Goal: Task Accomplishment & Management: Manage account settings

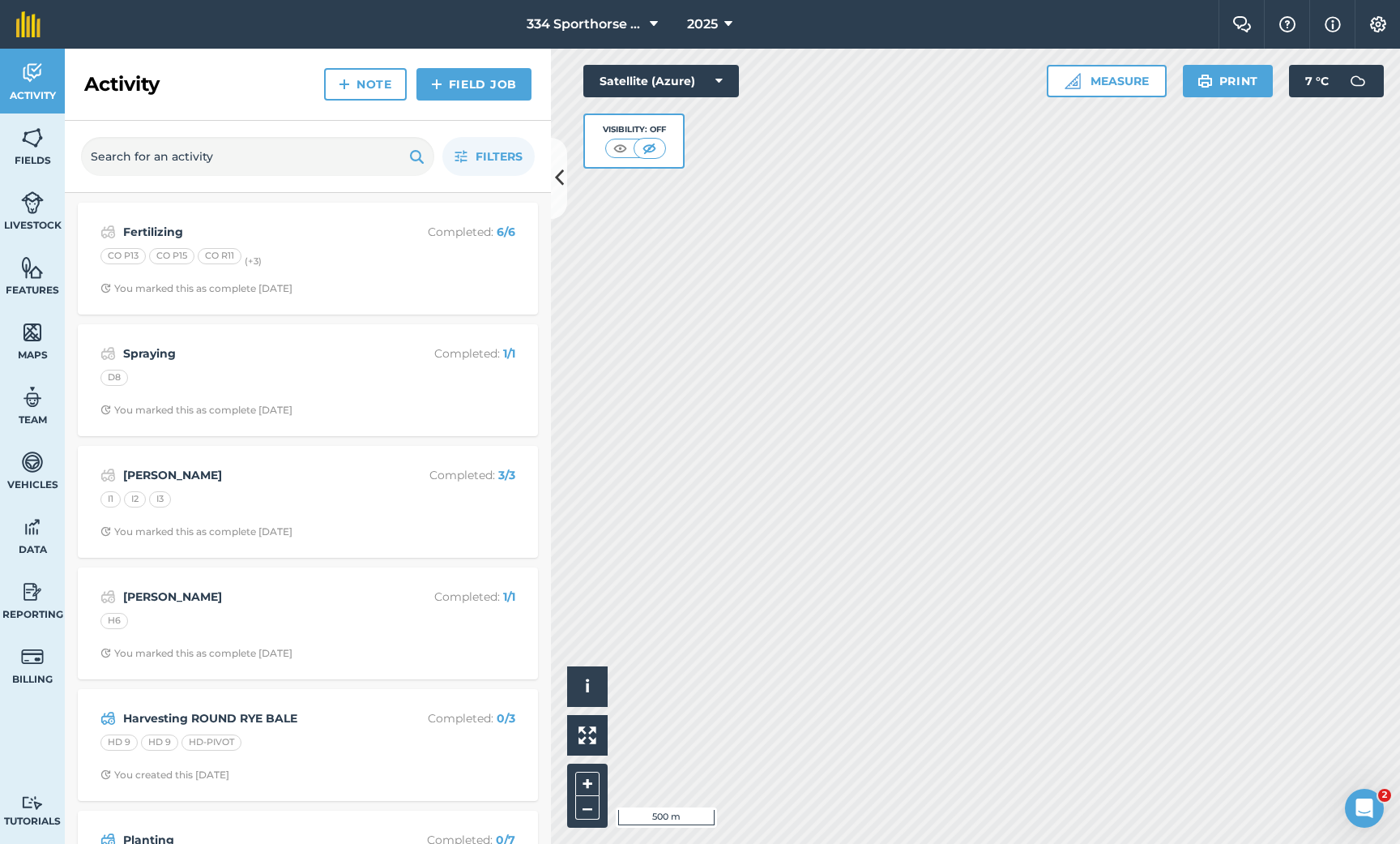
click at [35, 338] on img at bounding box center [32, 333] width 23 height 24
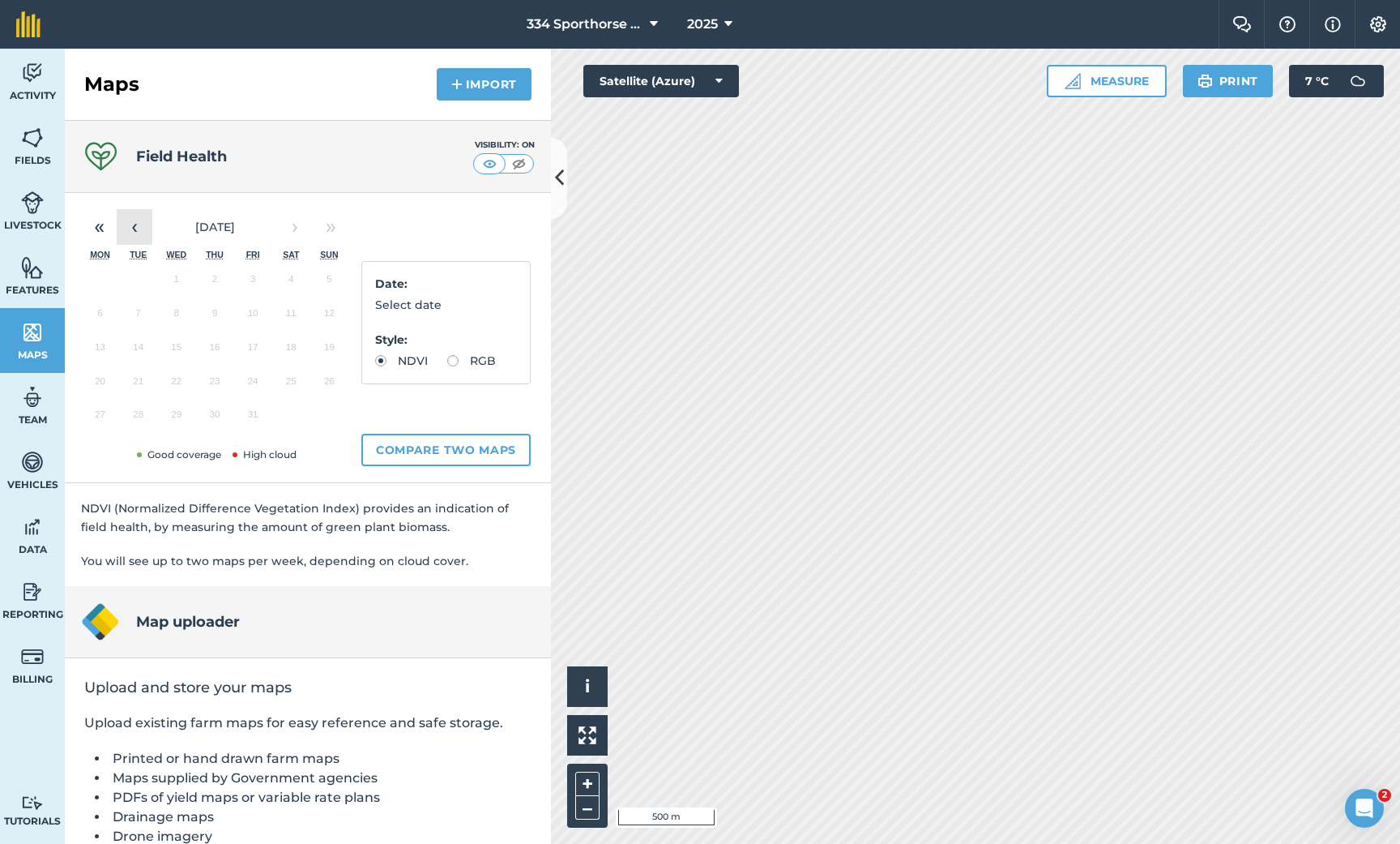
click at [126, 232] on button "‹" at bounding box center [134, 227] width 36 height 36
click at [258, 385] on button "26" at bounding box center [253, 384] width 39 height 34
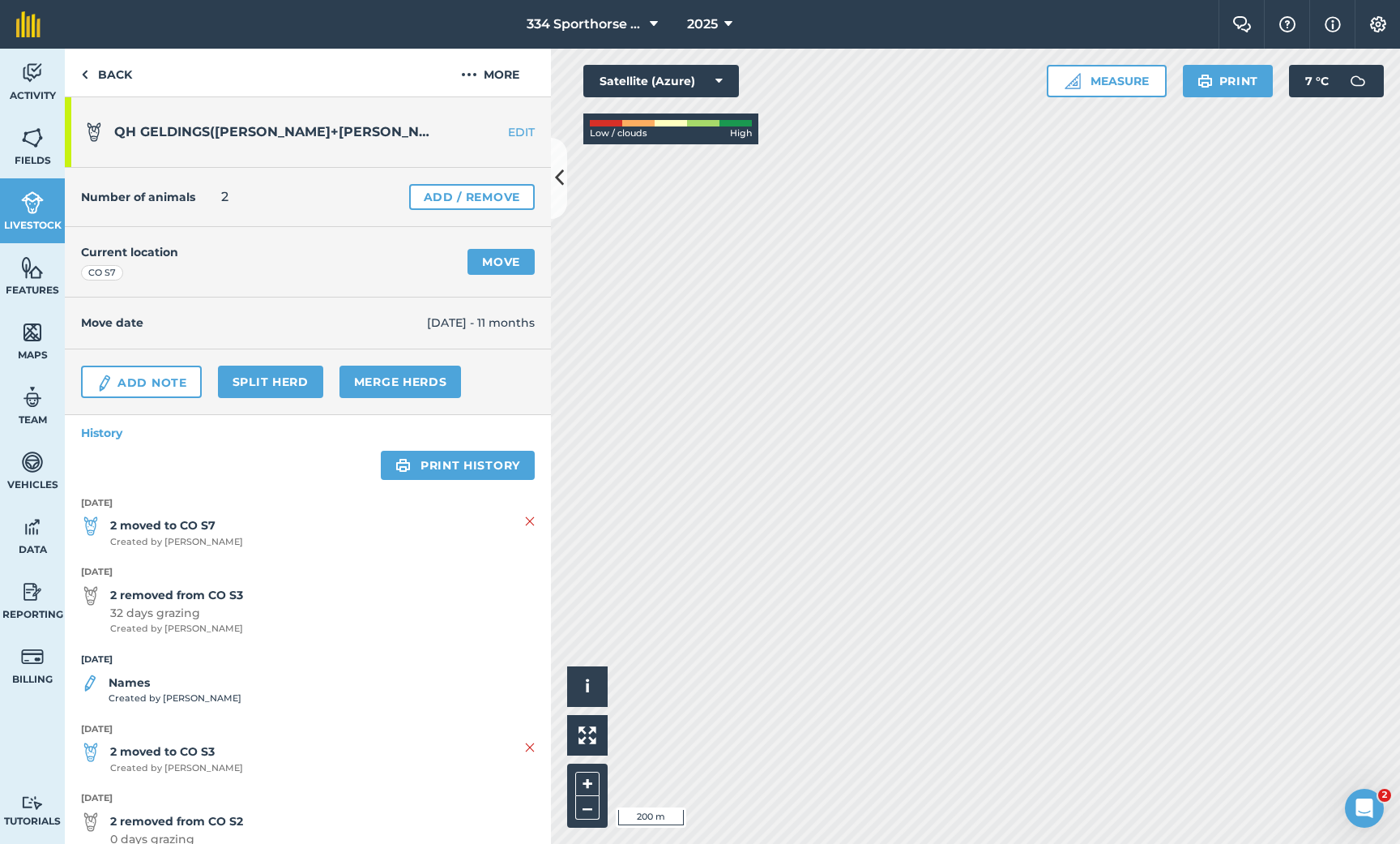
click at [506, 194] on link "Add / Remove" at bounding box center [472, 197] width 126 height 26
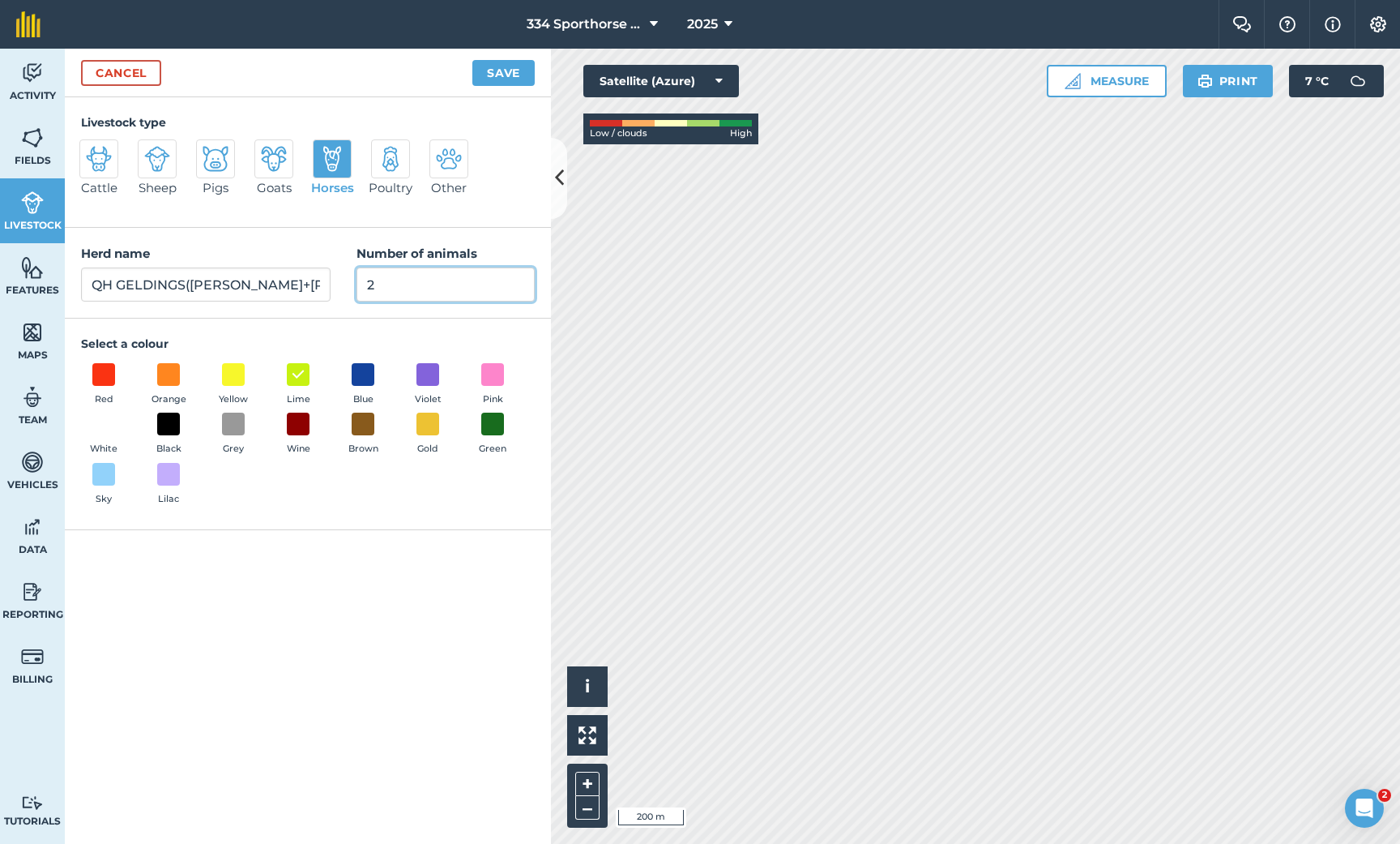
click at [399, 285] on input "2" at bounding box center [445, 285] width 179 height 34
type input "3"
click at [500, 73] on button "Save" at bounding box center [504, 73] width 62 height 26
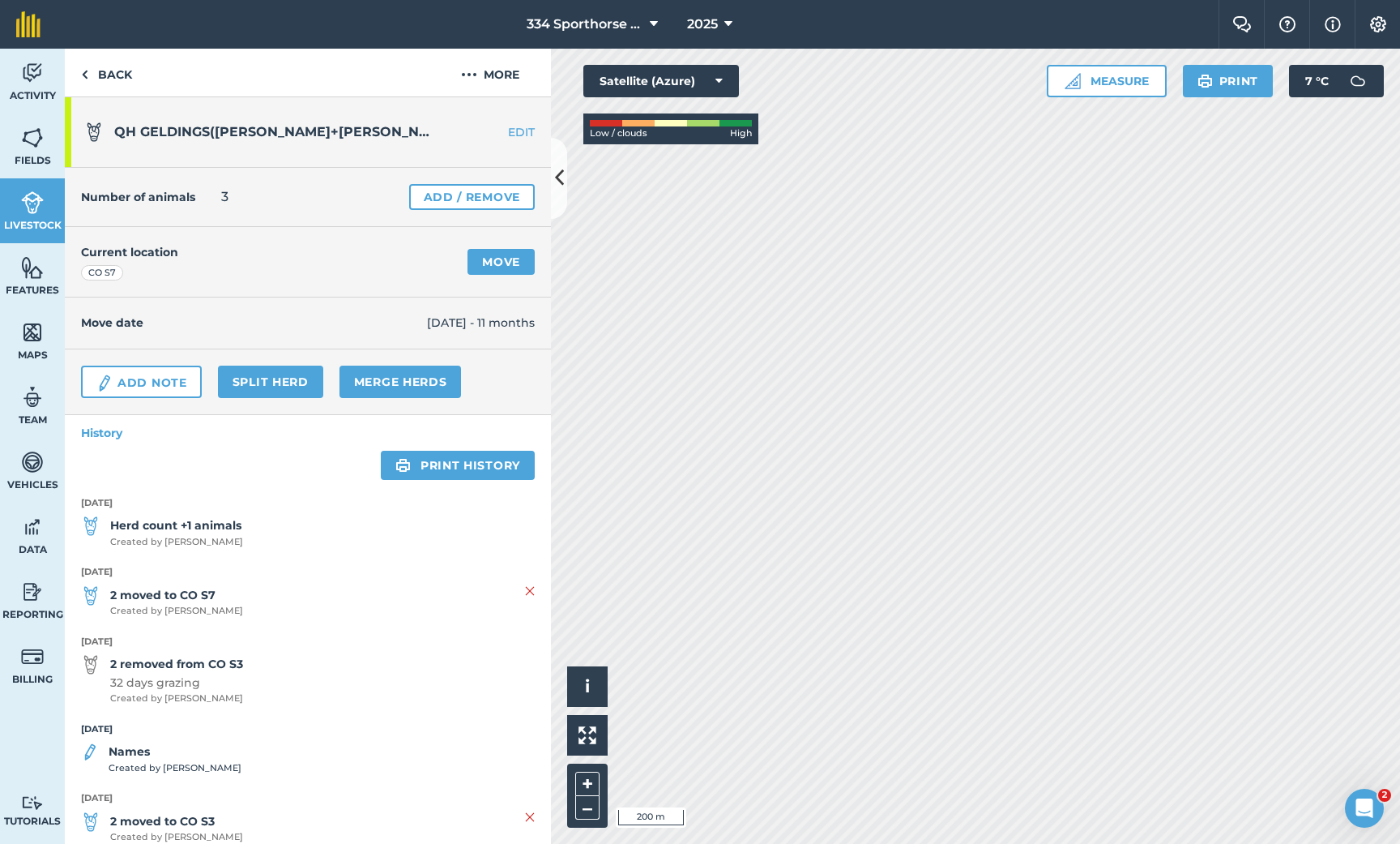
click at [560, 171] on icon at bounding box center [559, 178] width 8 height 28
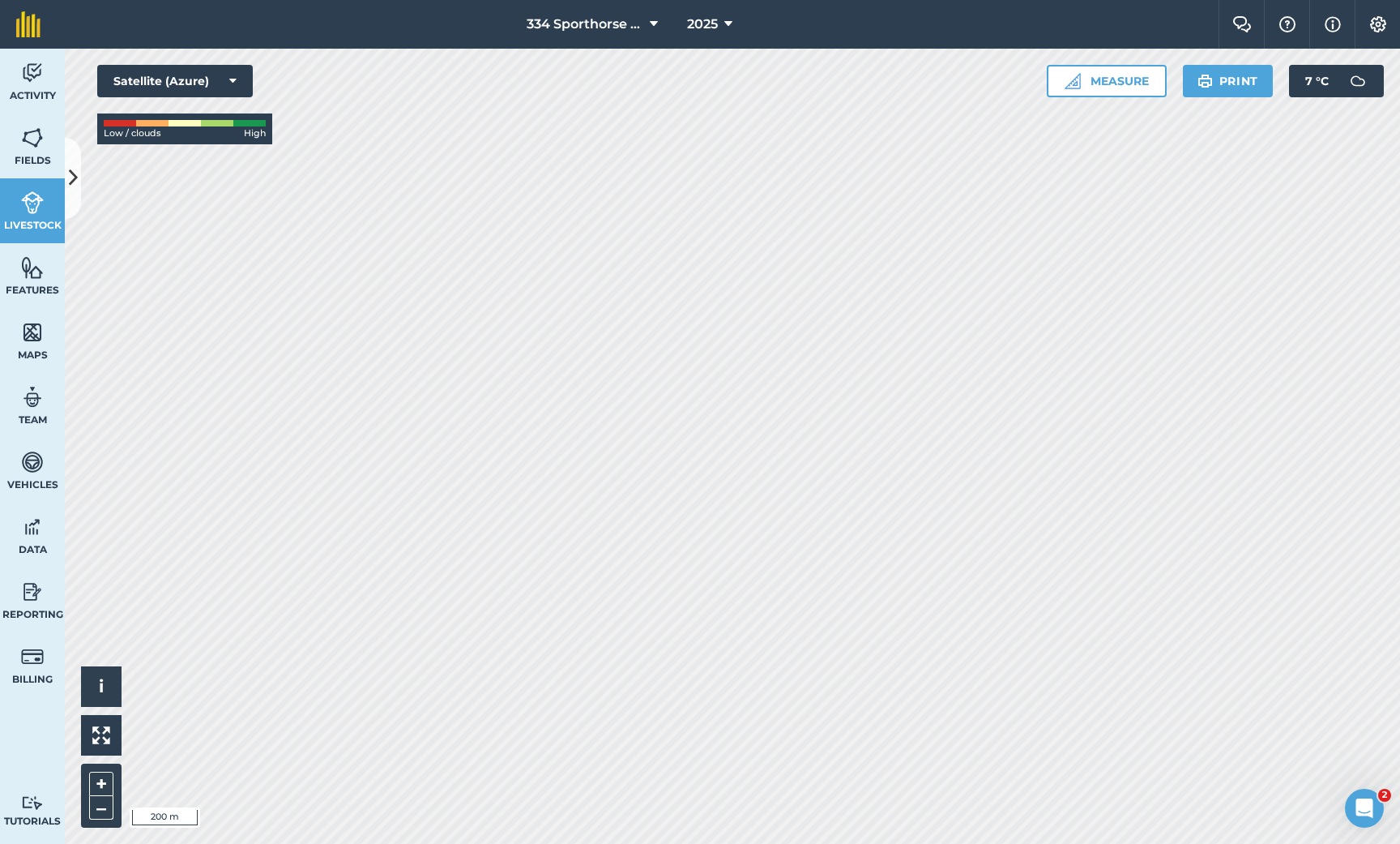
click at [71, 186] on icon at bounding box center [72, 178] width 8 height 28
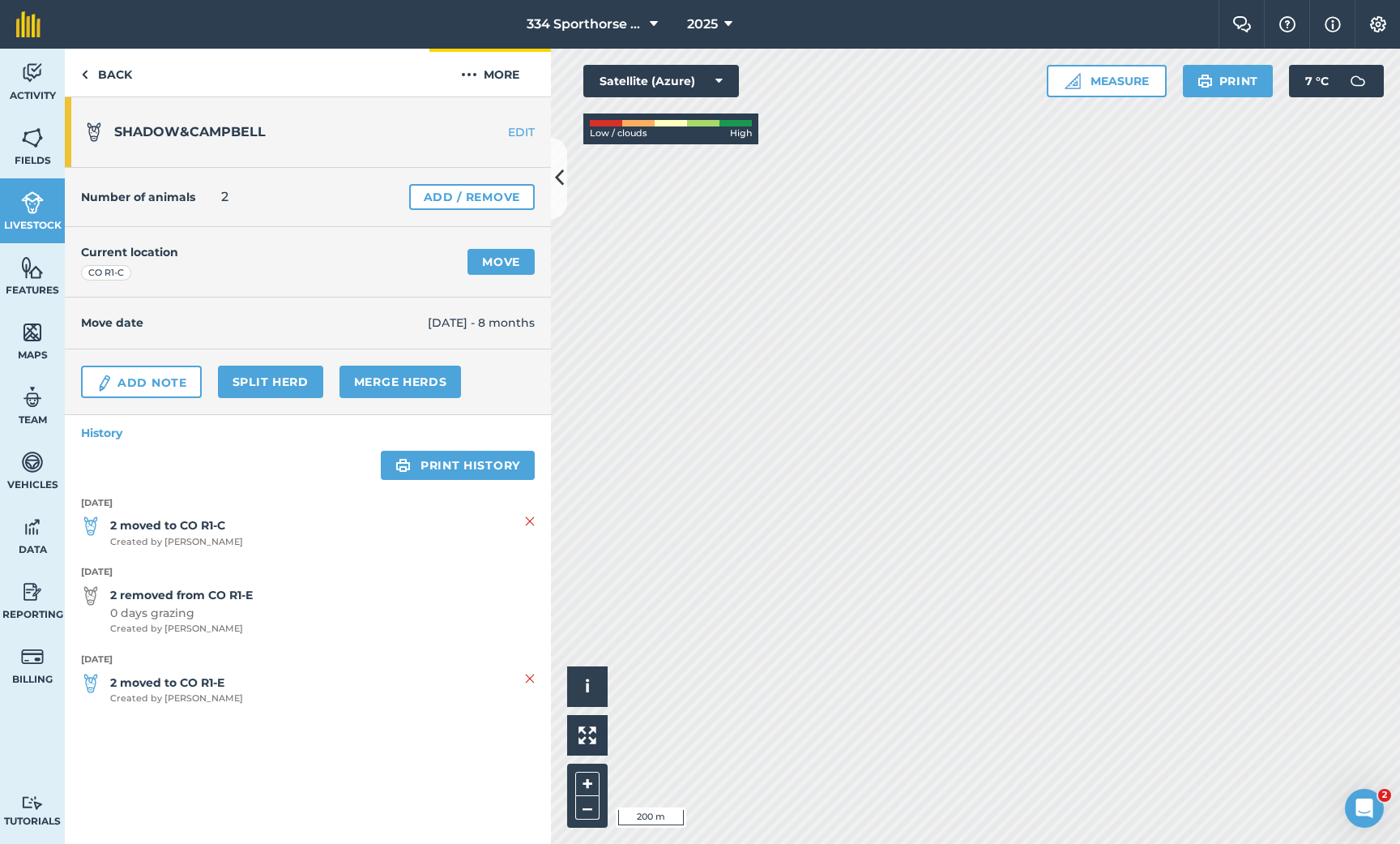
click at [471, 75] on img at bounding box center [469, 74] width 16 height 20
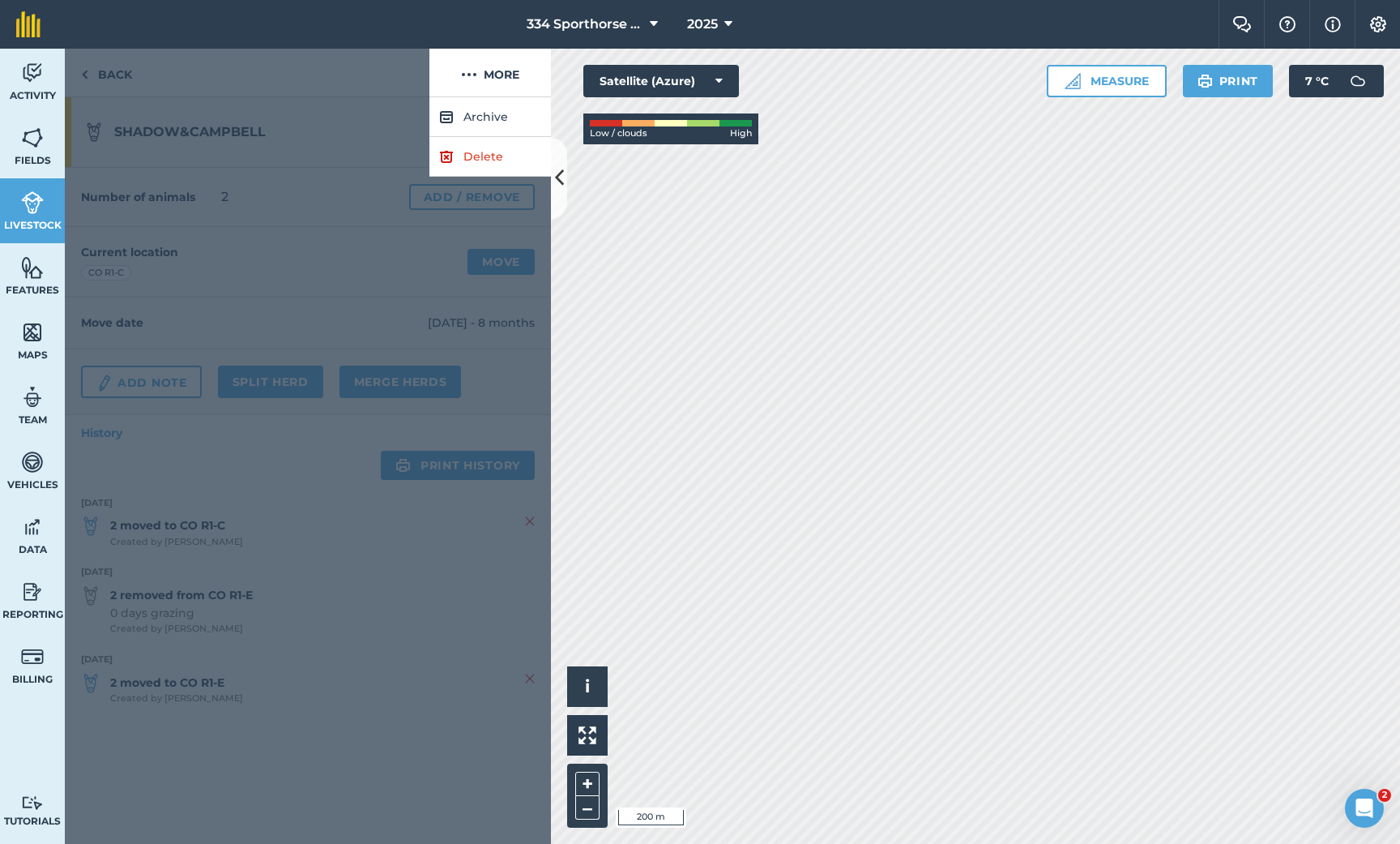
click at [481, 156] on link "Delete" at bounding box center [490, 157] width 121 height 39
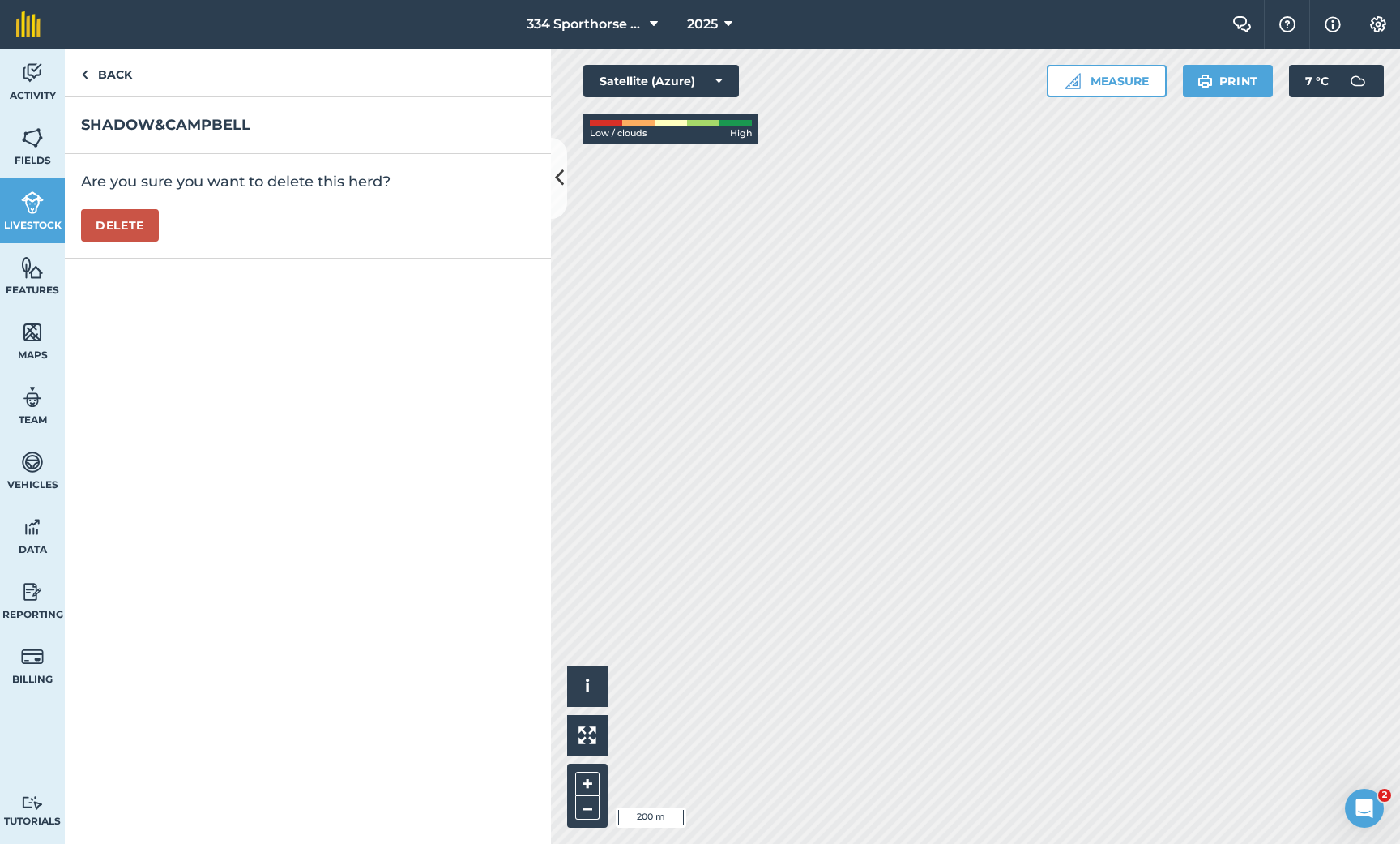
click at [140, 228] on button "Delete" at bounding box center [119, 225] width 78 height 32
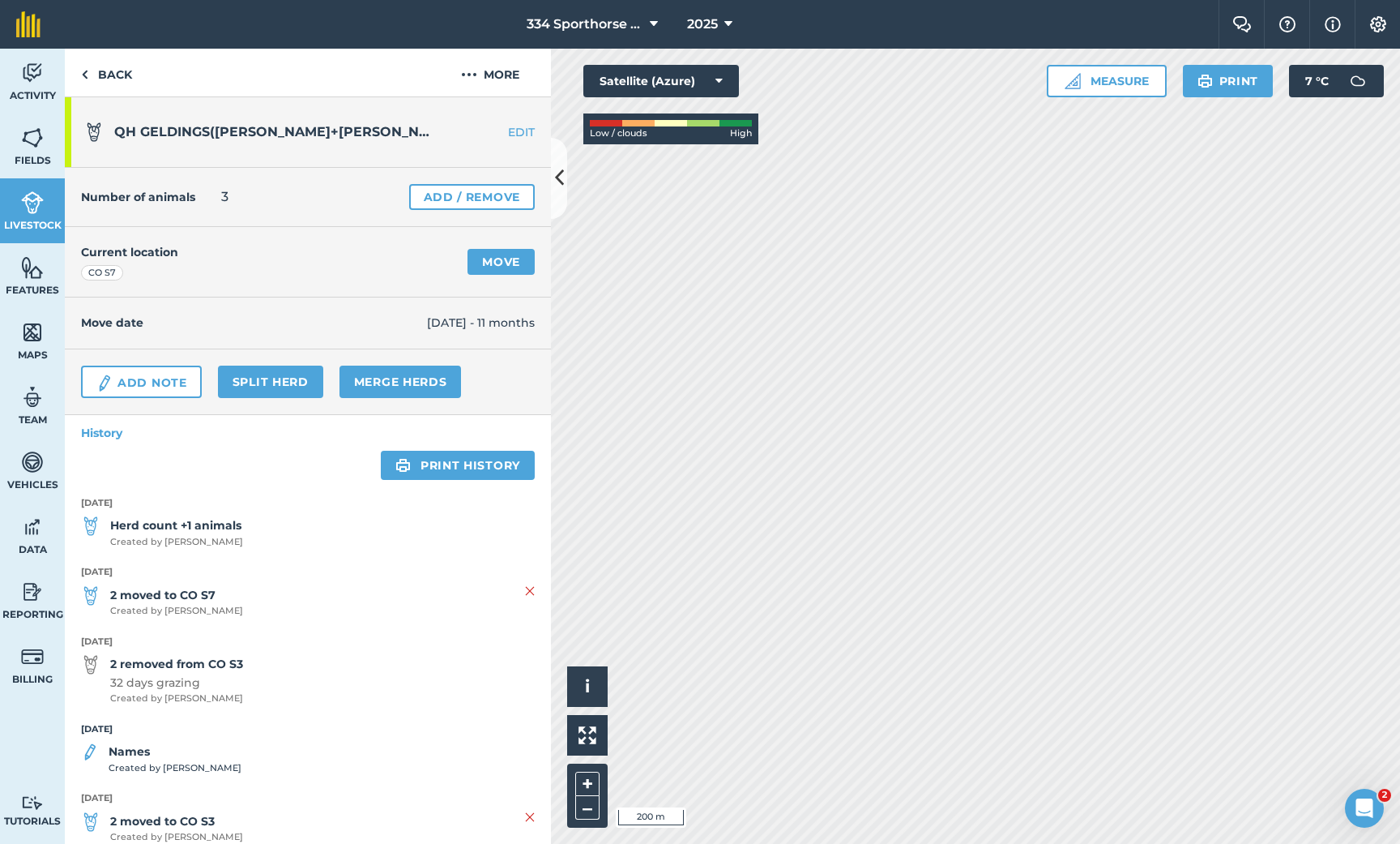
click at [517, 137] on link "EDIT" at bounding box center [500, 132] width 102 height 16
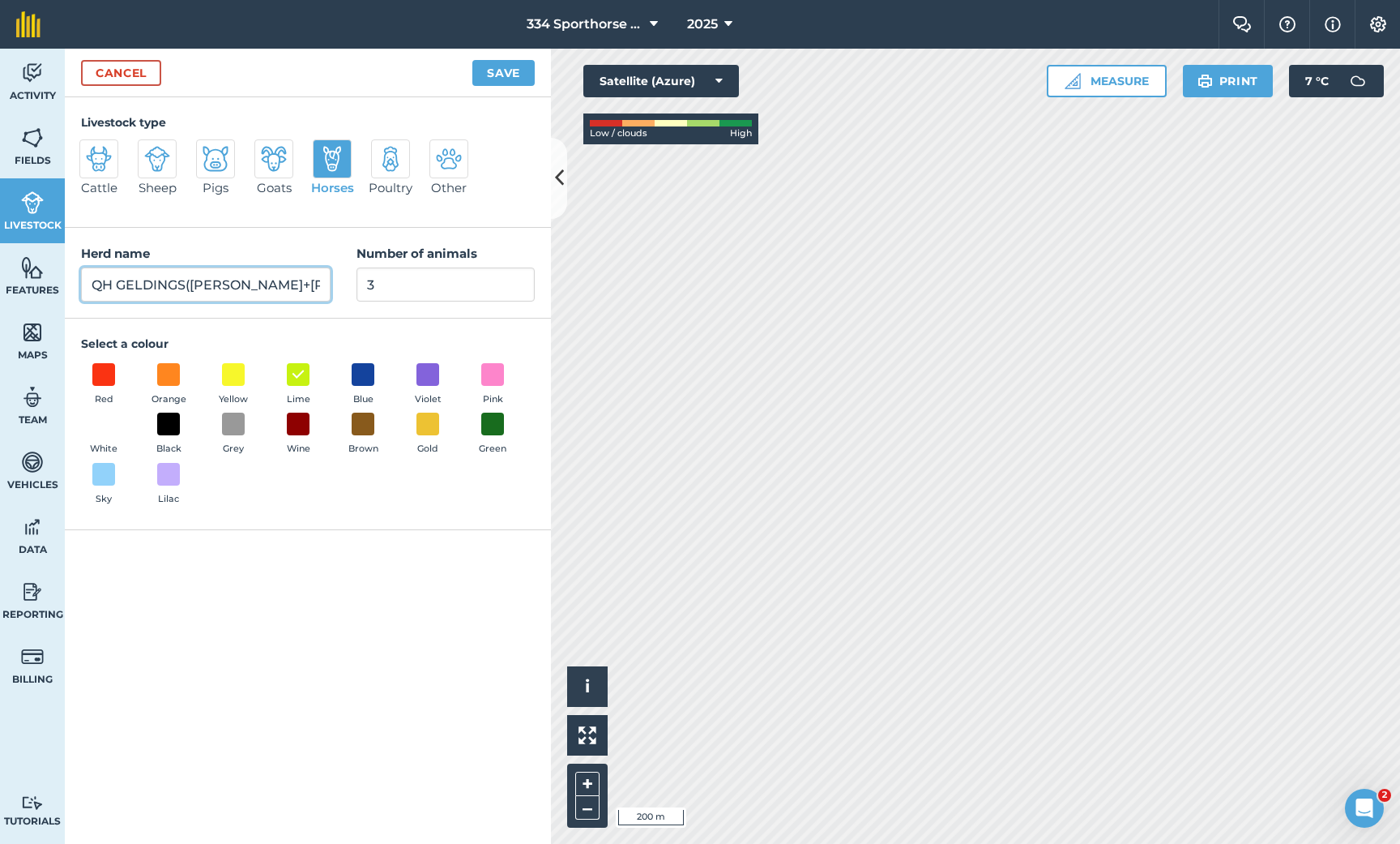
click at [260, 289] on input "QH GELDINGS([PERSON_NAME]+[PERSON_NAME])" at bounding box center [206, 285] width 250 height 34
type input "QH GELDINGS([PERSON_NAME]+[PERSON_NAME]+SHADOW)"
click at [286, 574] on div "Livestock type Cattle Sheep Pigs Goats Horses Poultry Other Herd name QH GELDIN…" at bounding box center [307, 470] width 486 height 746
click at [505, 68] on button "Save" at bounding box center [504, 73] width 62 height 26
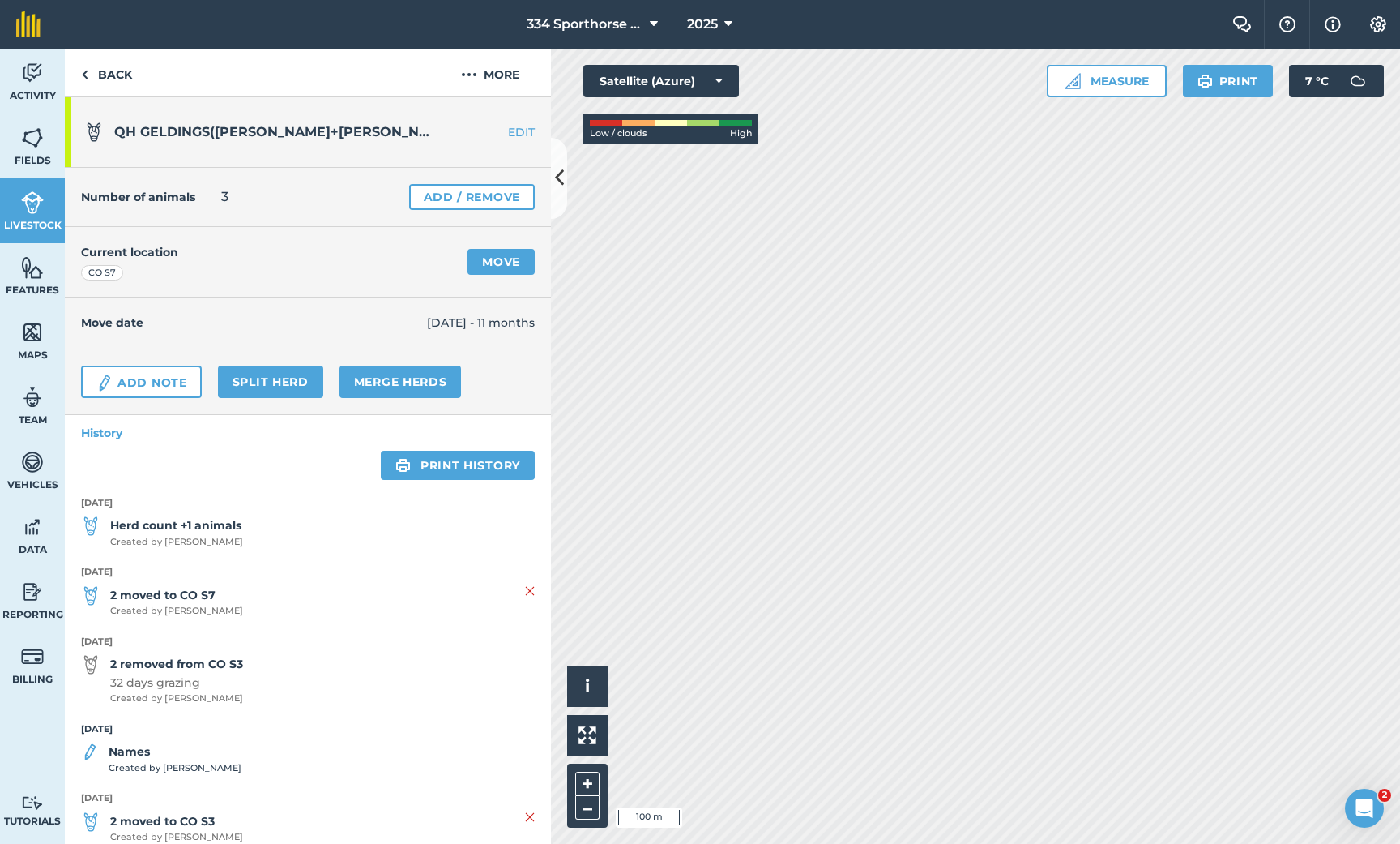
click at [559, 172] on icon at bounding box center [559, 178] width 8 height 28
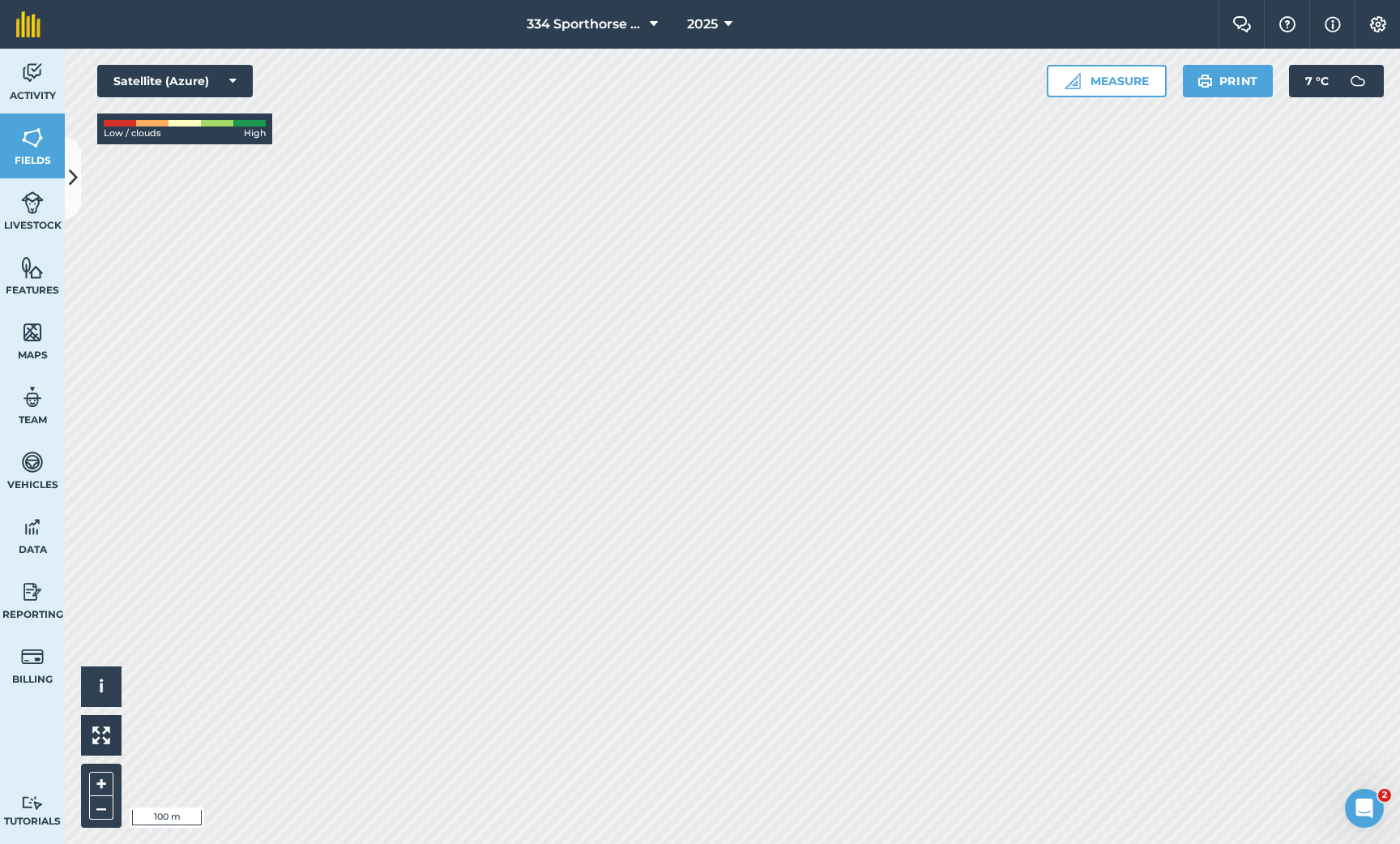
click at [70, 175] on icon at bounding box center [72, 178] width 8 height 28
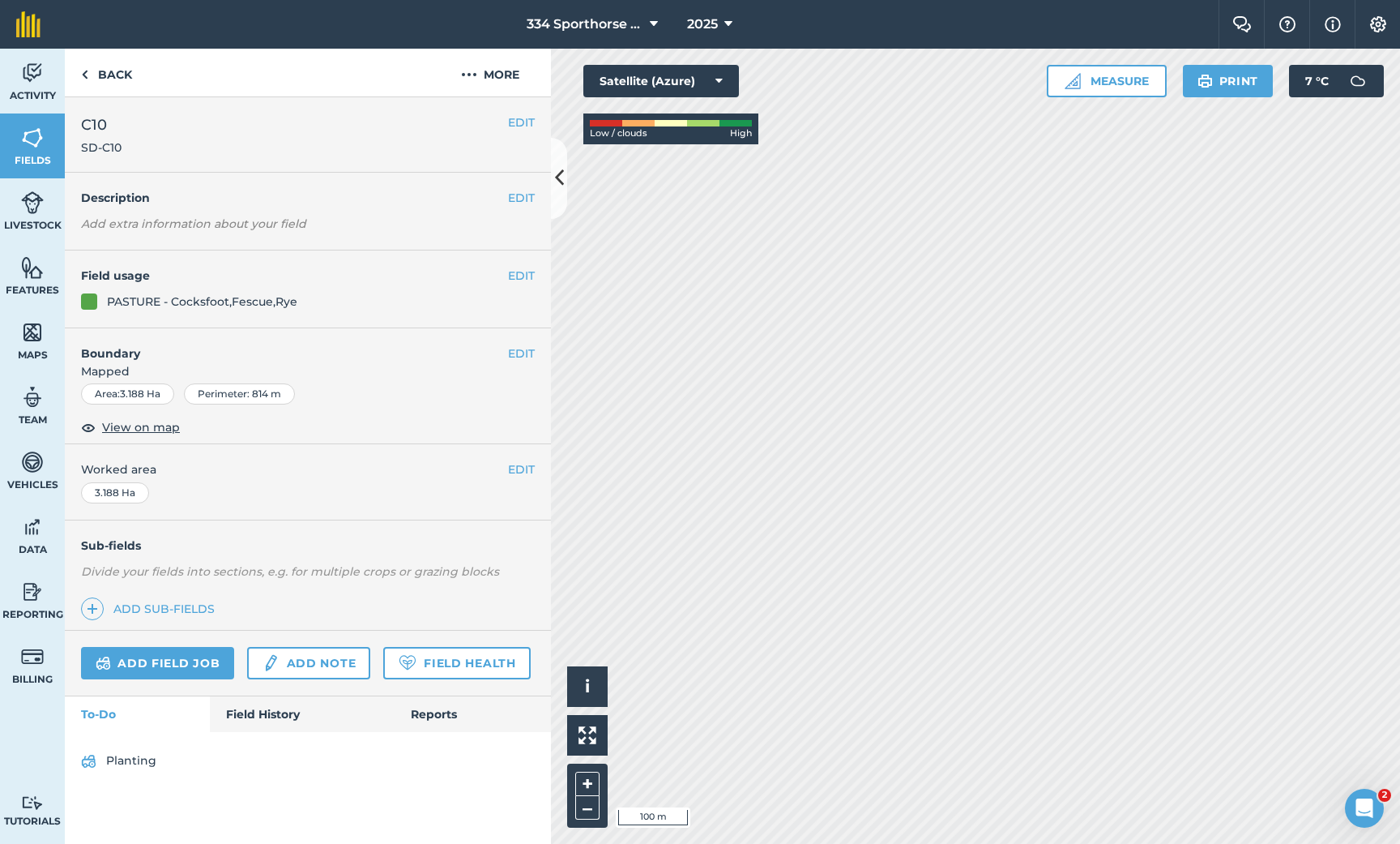
click at [521, 352] on button "EDIT" at bounding box center [521, 352] width 26 height 18
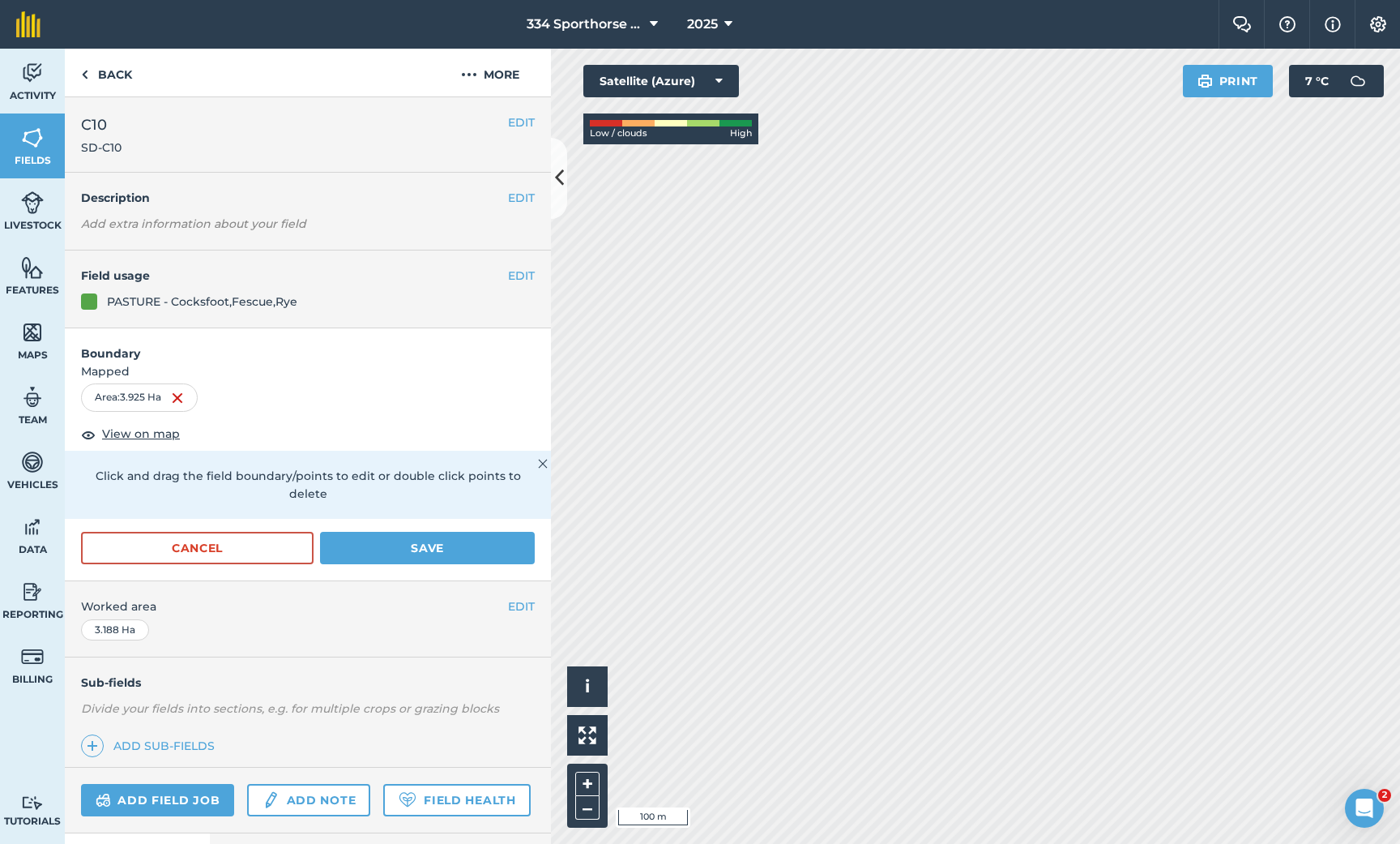
click at [418, 532] on button "Save" at bounding box center [428, 548] width 215 height 32
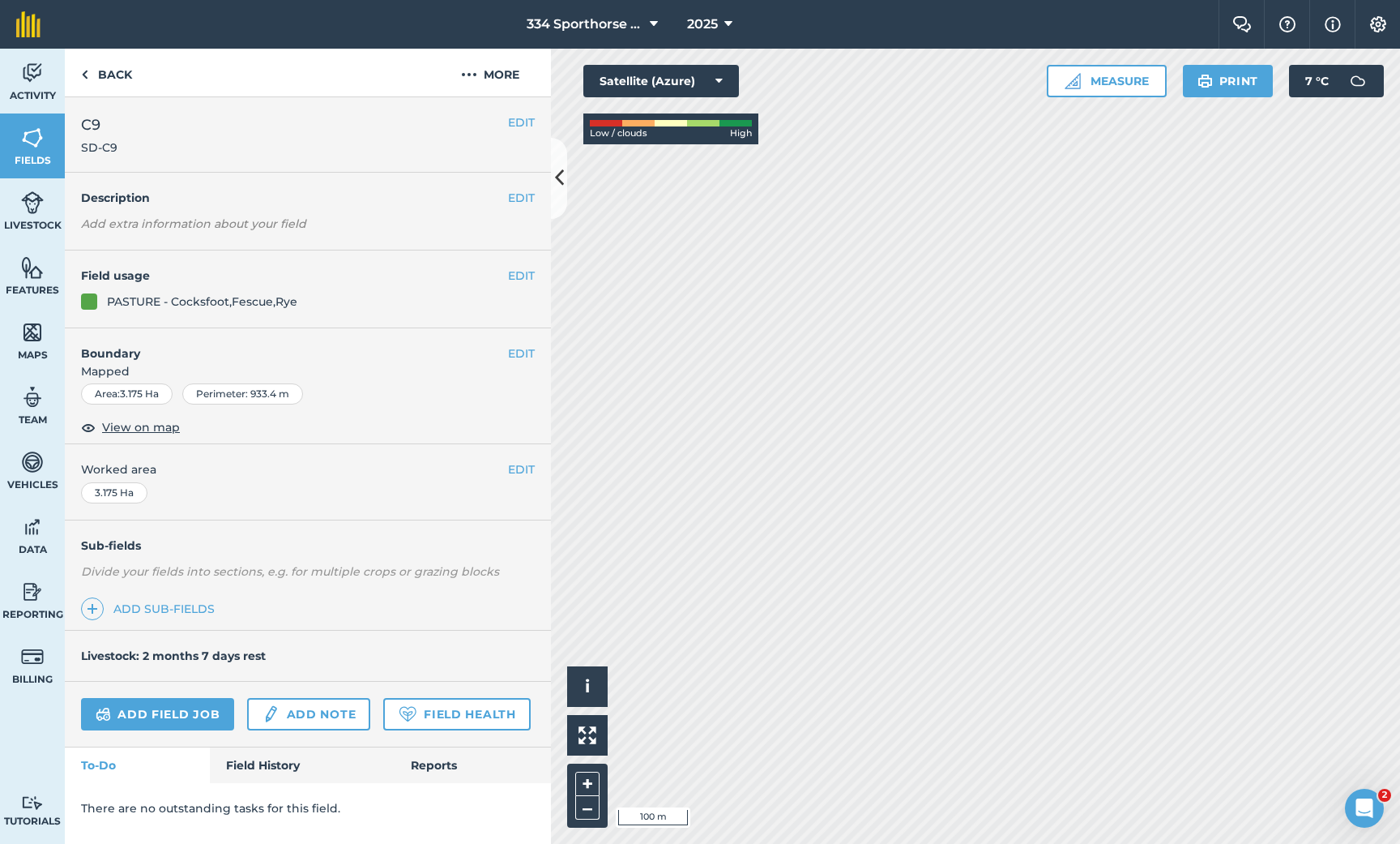
click at [516, 352] on button "EDIT" at bounding box center [521, 352] width 26 height 18
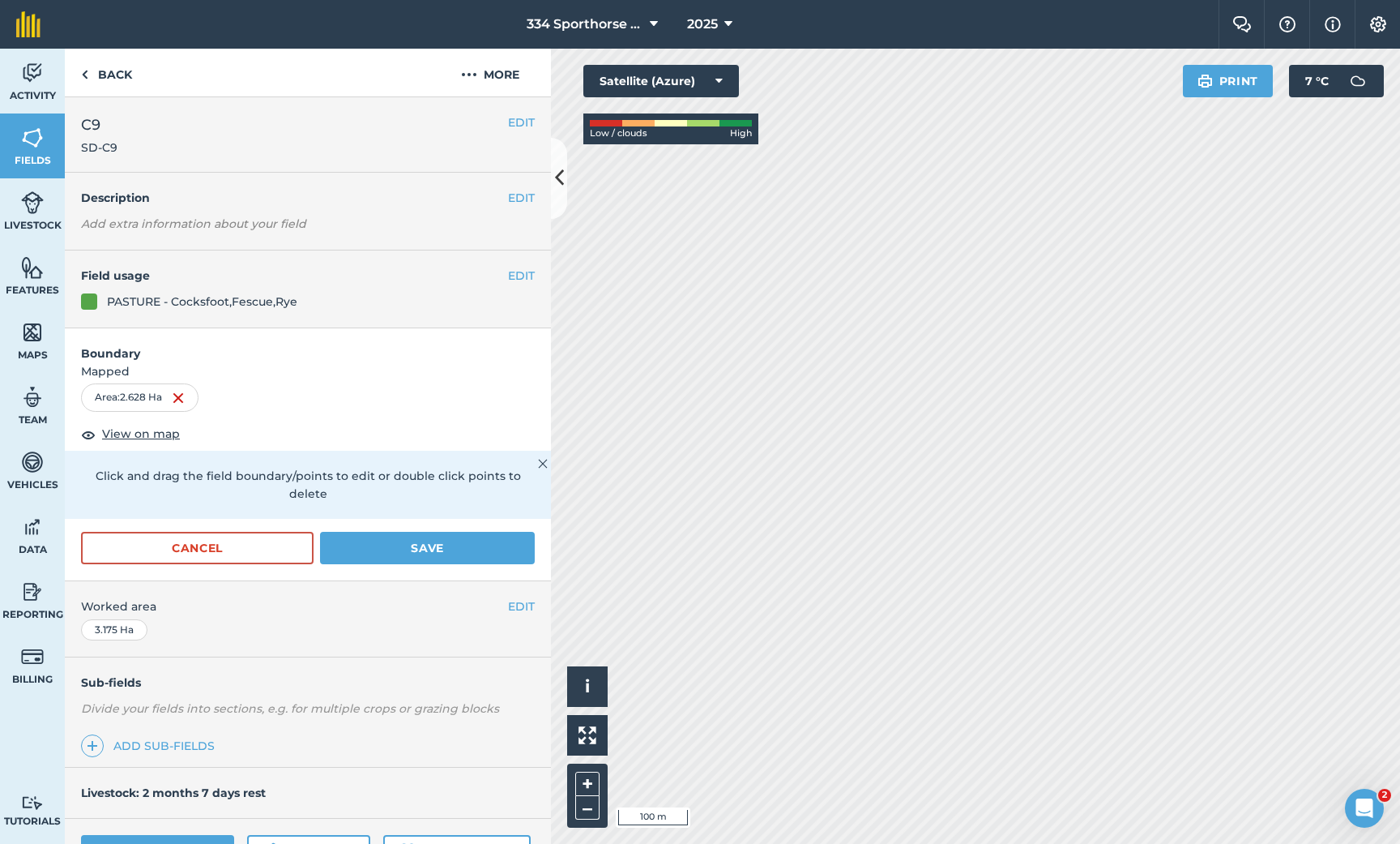
click at [429, 532] on button "Save" at bounding box center [428, 548] width 215 height 32
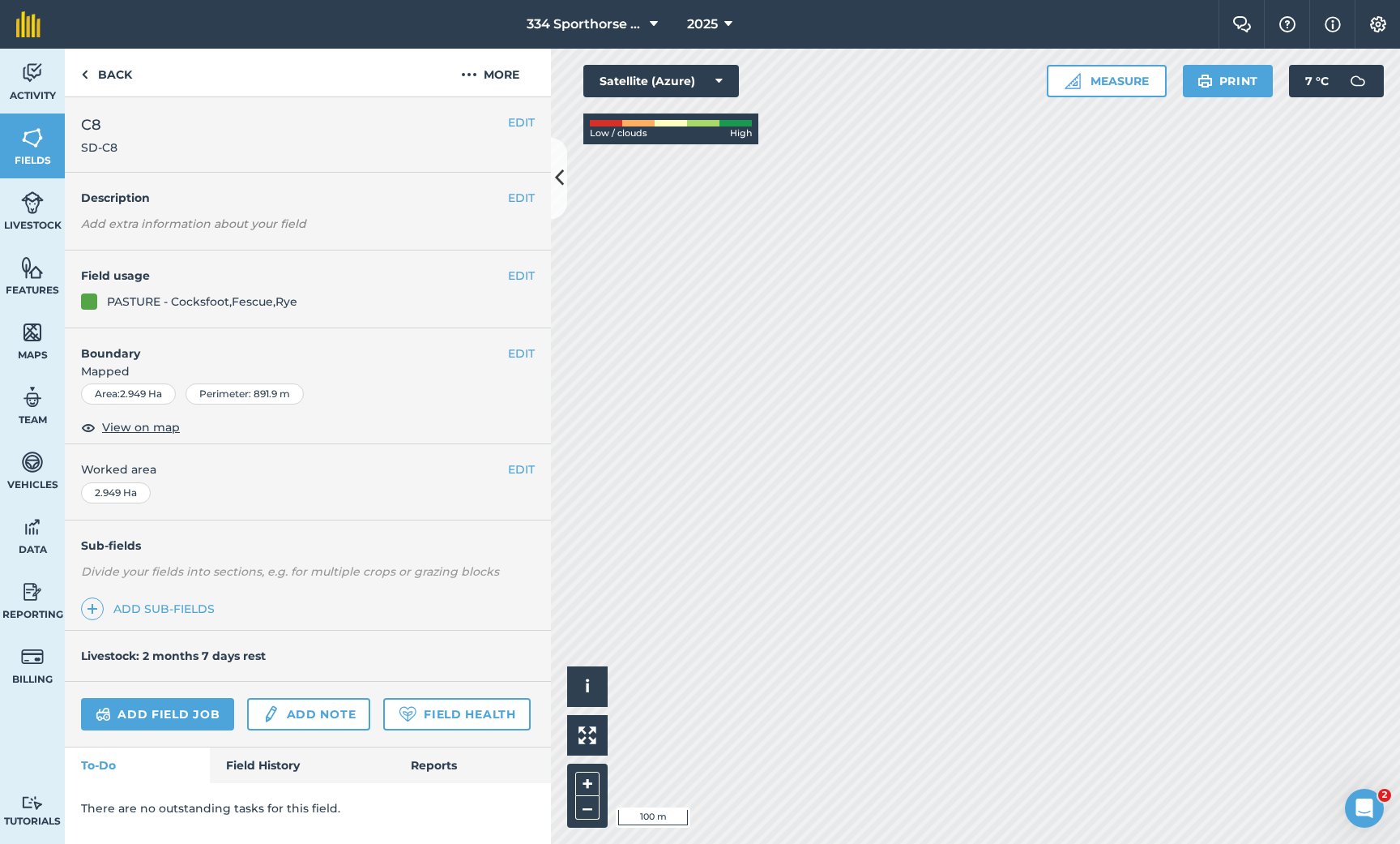
click at [521, 353] on button "EDIT" at bounding box center [521, 352] width 26 height 18
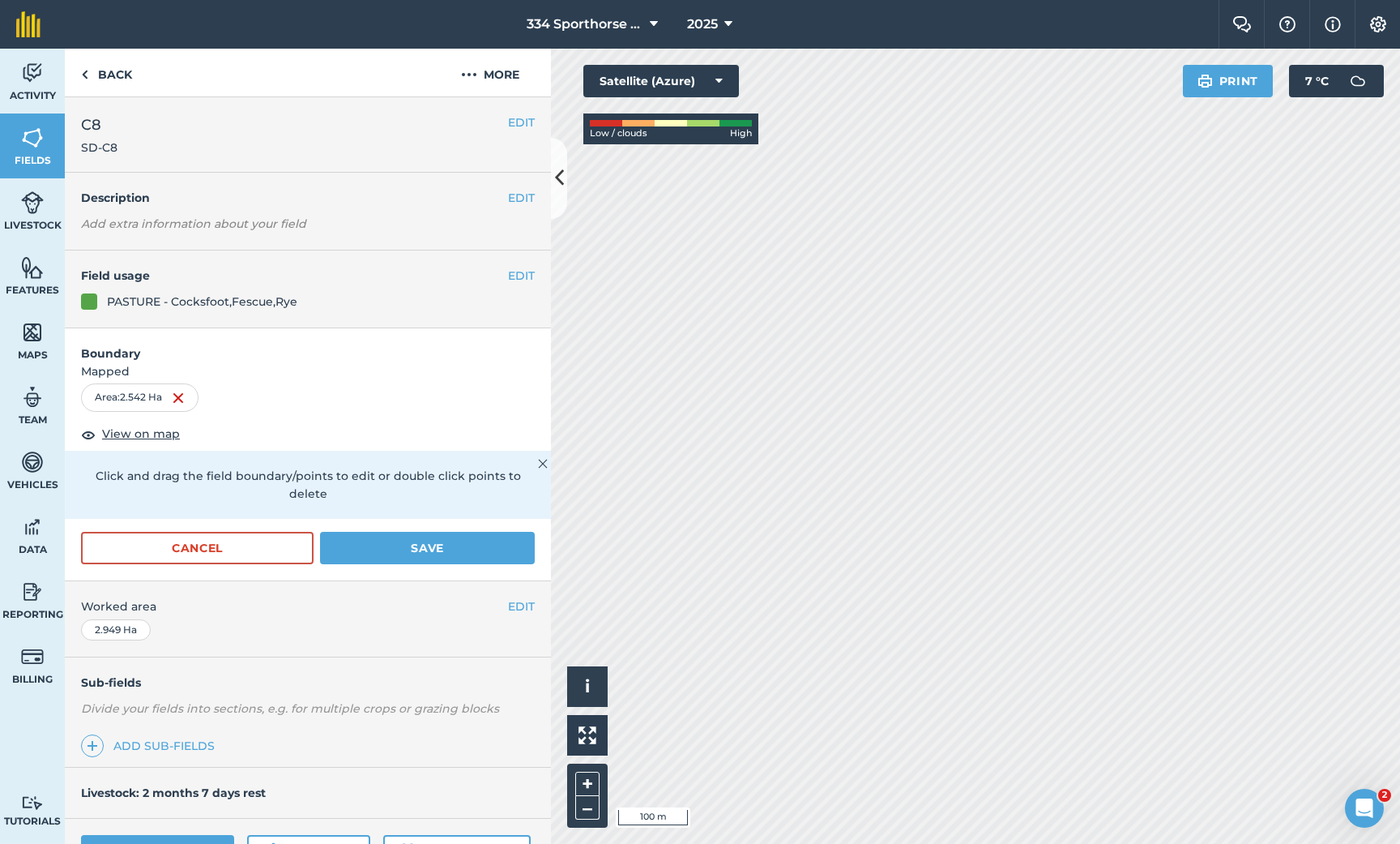
click at [432, 532] on button "Save" at bounding box center [428, 548] width 215 height 32
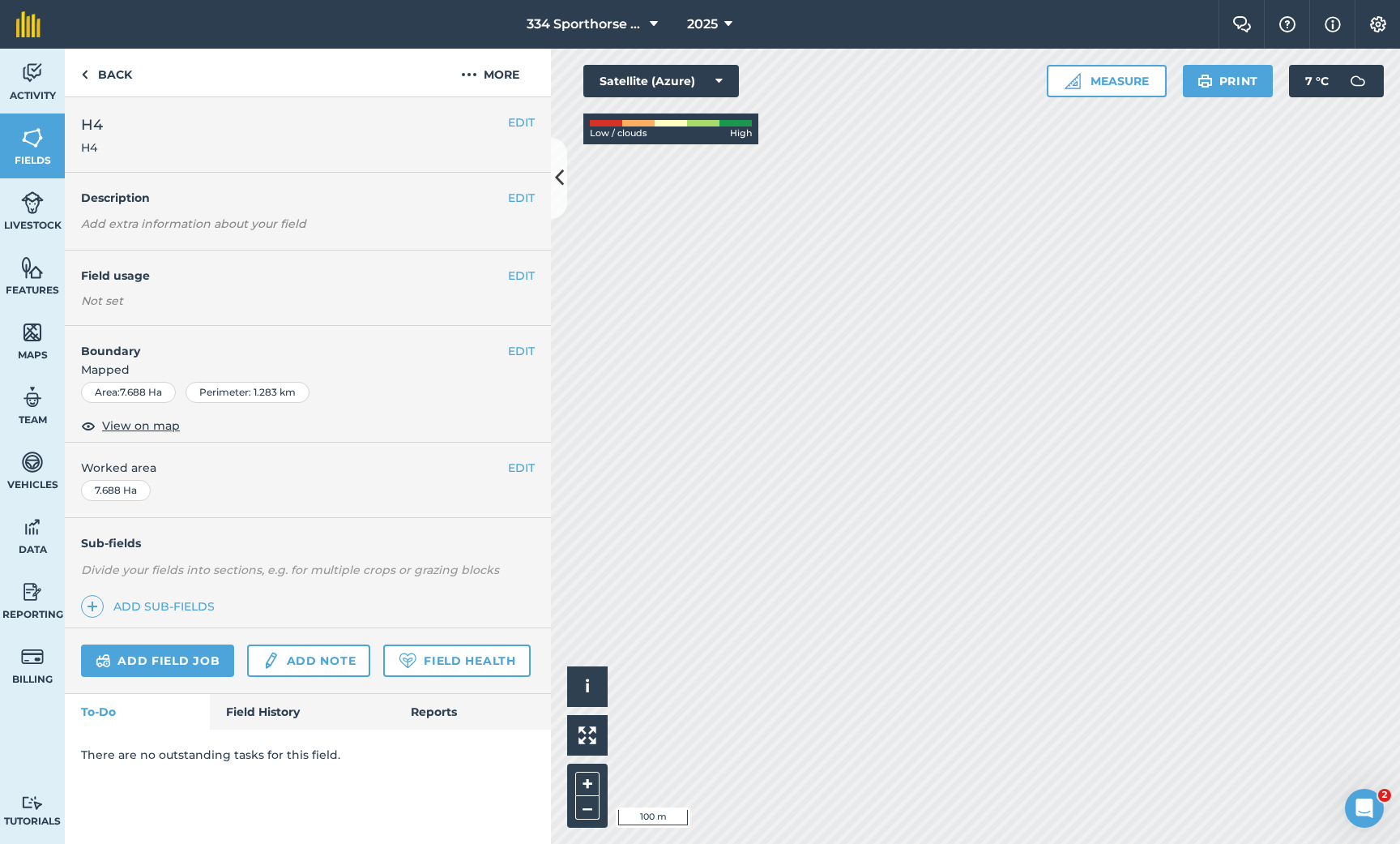
click at [557, 166] on icon at bounding box center [559, 178] width 8 height 28
